Goal: Task Accomplishment & Management: Use online tool/utility

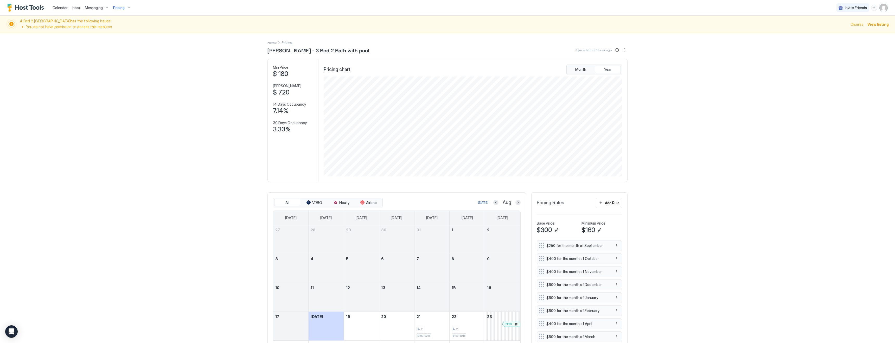
scroll to position [100, 299]
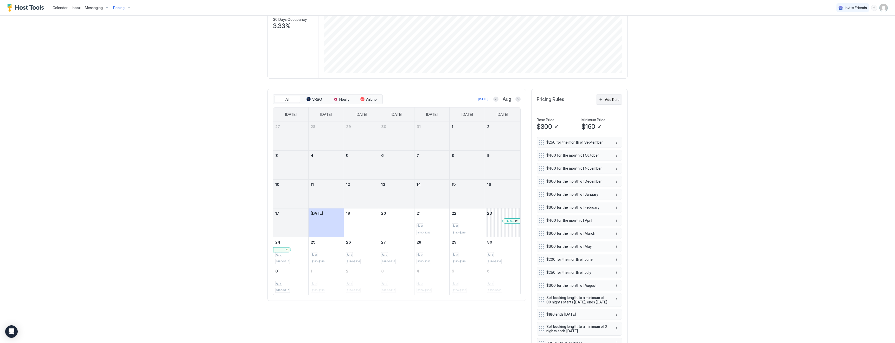
click at [612, 99] on div "Add Rule" at bounding box center [612, 99] width 15 height 5
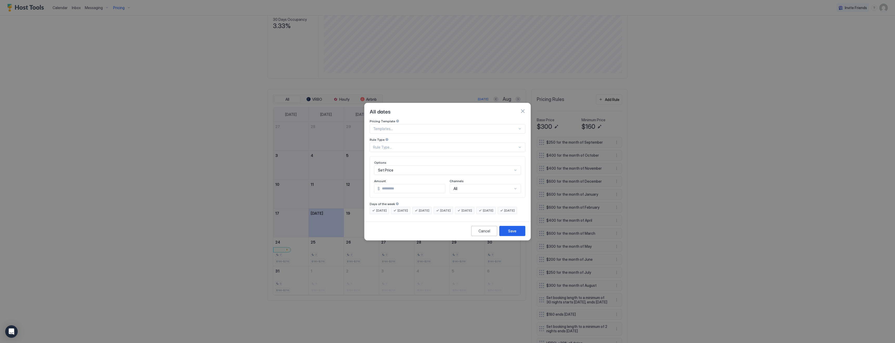
click at [406, 145] on div "Rule Type..." at bounding box center [445, 147] width 144 height 5
click at [405, 124] on div "Rule Type" at bounding box center [448, 121] width 156 height 5
click at [401, 145] on div "Rule Type..." at bounding box center [445, 147] width 144 height 5
click at [399, 157] on div "All Dates" at bounding box center [447, 159] width 149 height 4
click at [397, 167] on div "Set Price" at bounding box center [447, 169] width 147 height 9
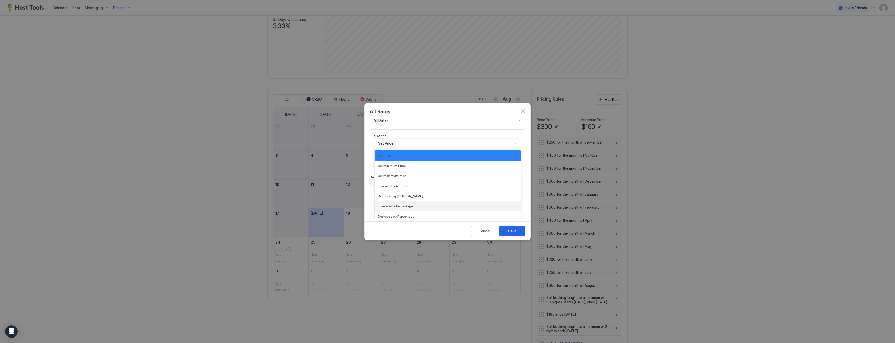
scroll to position [94, 0]
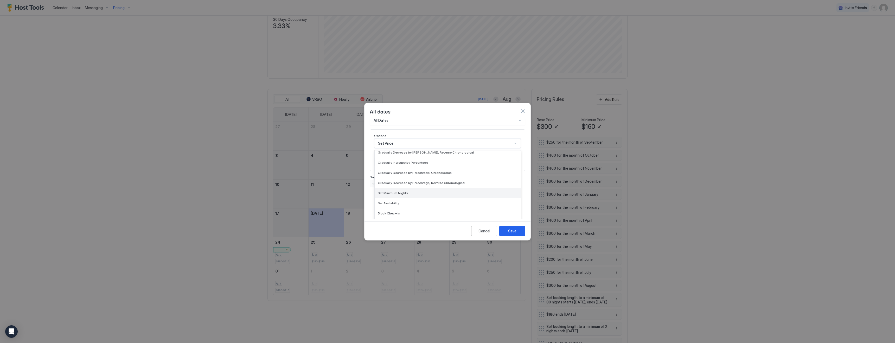
click at [398, 191] on span "Set Minimum Nights" at bounding box center [393, 193] width 30 height 4
click at [401, 185] on input "*" at bounding box center [402, 188] width 56 height 9
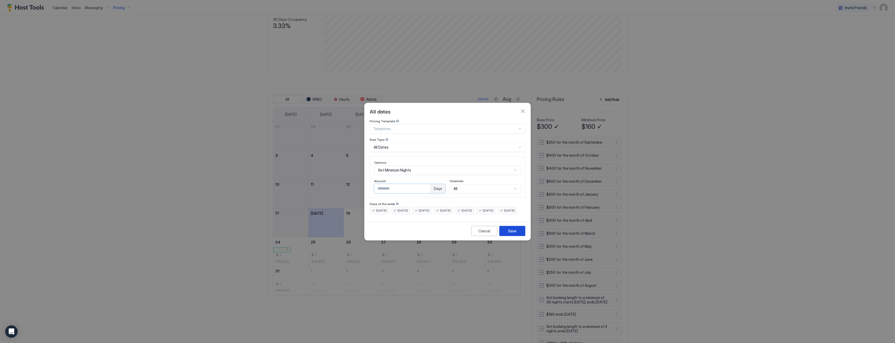
type input "**"
click at [515, 234] on div "Save" at bounding box center [512, 230] width 8 height 5
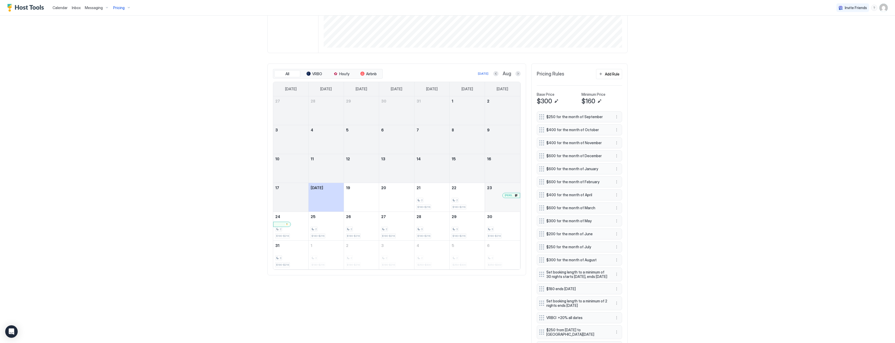
scroll to position [88, 0]
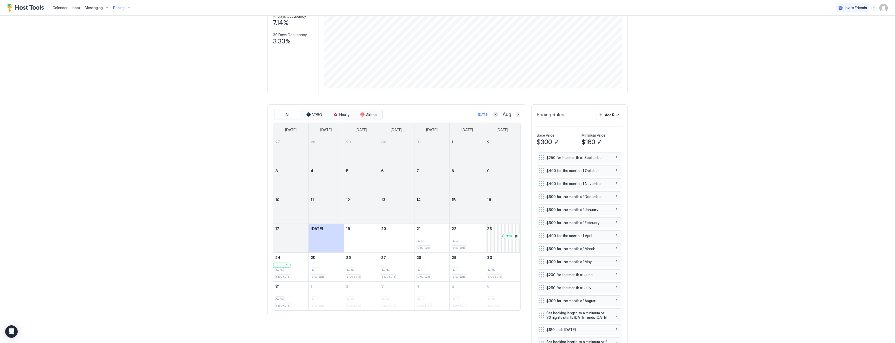
click at [519, 114] on button "Next month" at bounding box center [517, 114] width 5 height 5
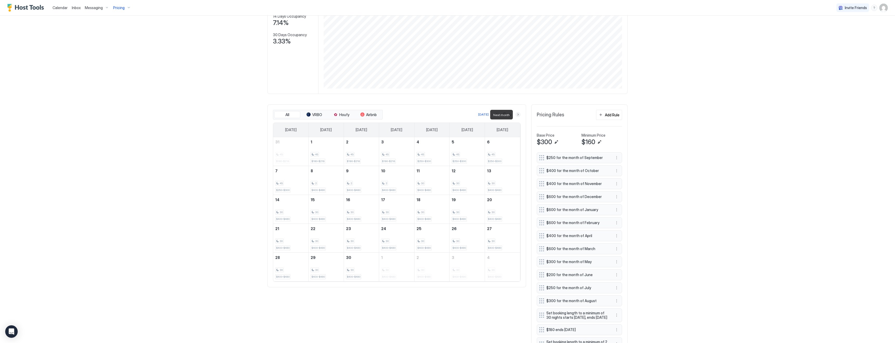
click at [519, 114] on button "Next month" at bounding box center [517, 114] width 5 height 5
click at [499, 115] on button "Previous month" at bounding box center [496, 114] width 5 height 5
